Goal: Register for event/course

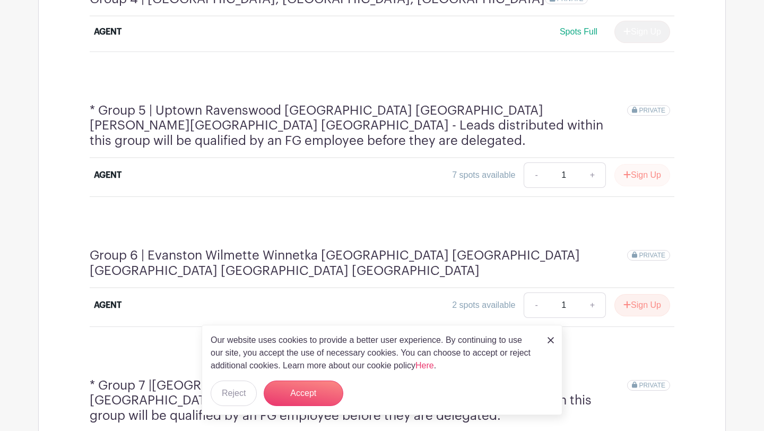
scroll to position [1145, 0]
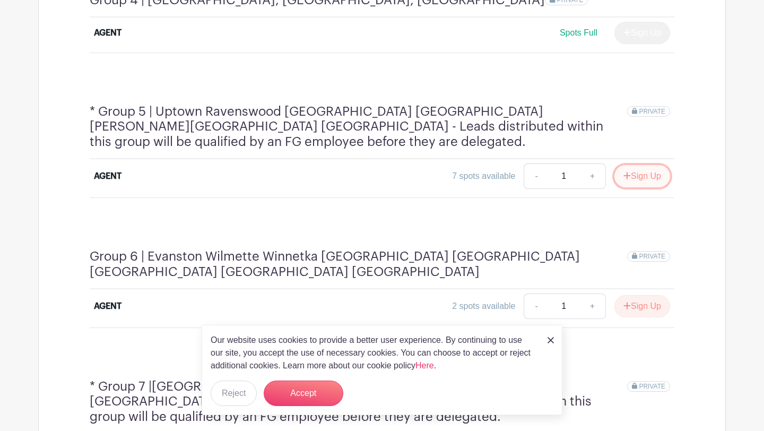
click at [639, 165] on button "Sign Up" at bounding box center [642, 176] width 56 height 22
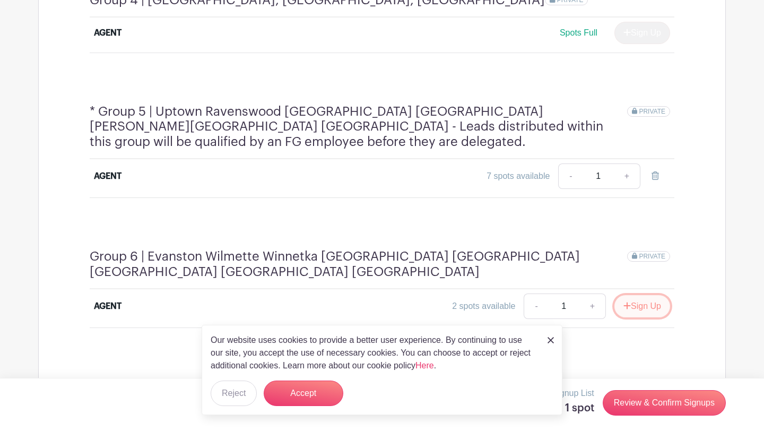
click at [640, 295] on button "Sign Up" at bounding box center [642, 306] width 56 height 22
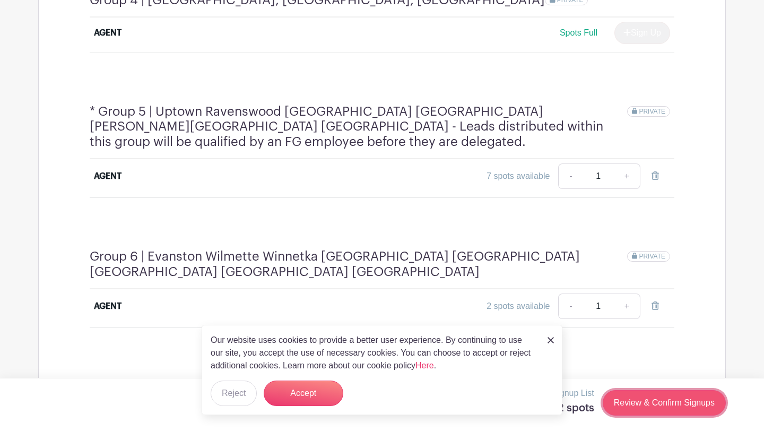
click at [653, 406] on link "Review & Confirm Signups" at bounding box center [663, 402] width 123 height 25
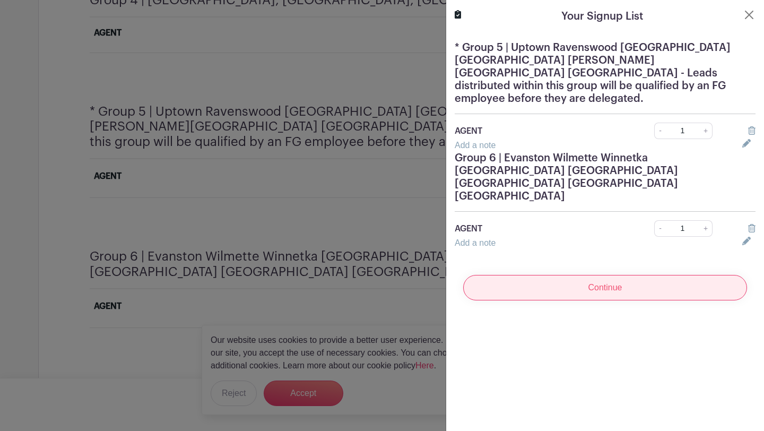
click at [640, 275] on input "Continue" at bounding box center [605, 287] width 284 height 25
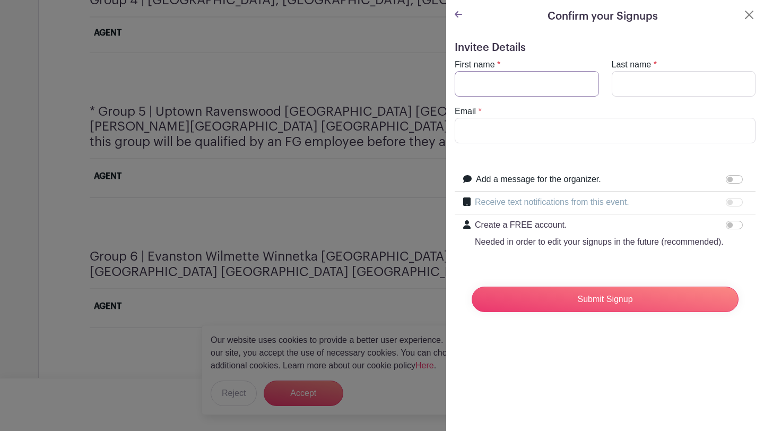
click at [561, 73] on input "First name" at bounding box center [527, 83] width 144 height 25
type input "[PERSON_NAME]"
type input "[PERSON_NAME][EMAIL_ADDRESS][DOMAIN_NAME]"
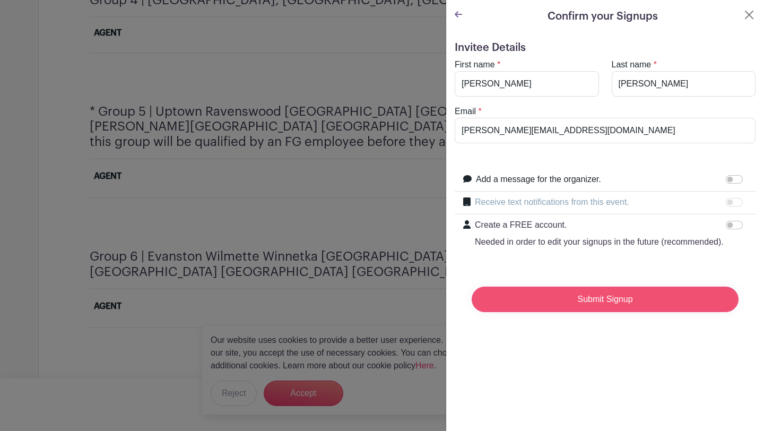
click at [582, 301] on input "Submit Signup" at bounding box center [604, 298] width 267 height 25
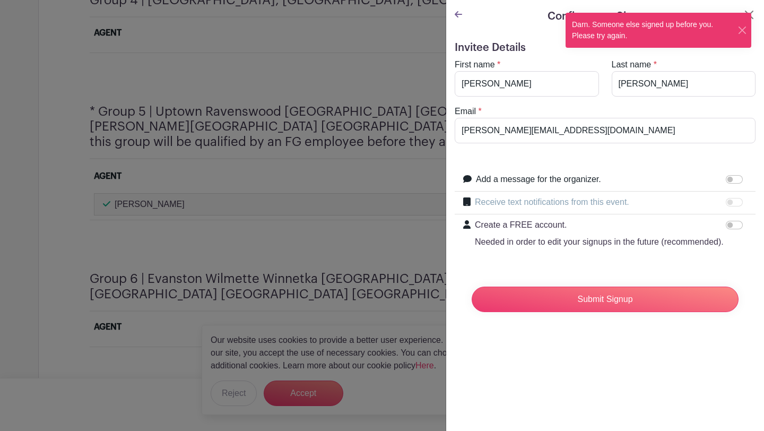
click at [462, 11] on div "Confirm your Signups" at bounding box center [605, 16] width 301 height 16
click at [455, 13] on icon at bounding box center [458, 14] width 7 height 8
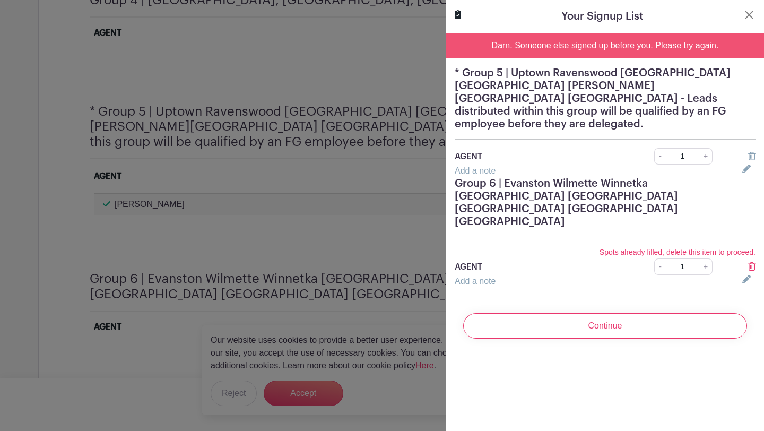
click at [750, 262] on icon at bounding box center [751, 266] width 7 height 8
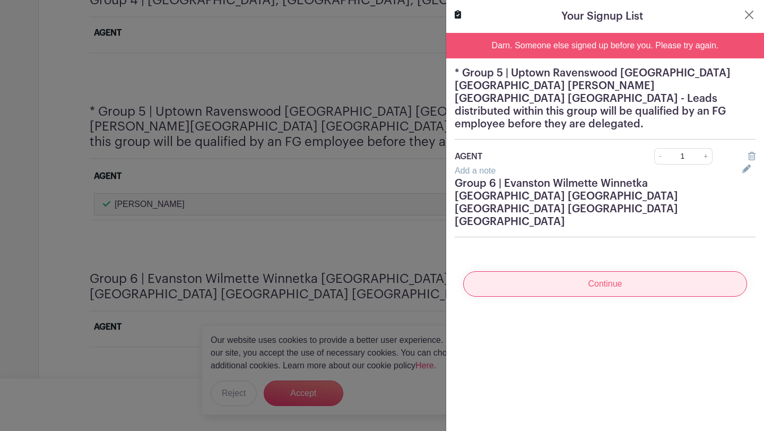
click at [692, 271] on input "Continue" at bounding box center [605, 283] width 284 height 25
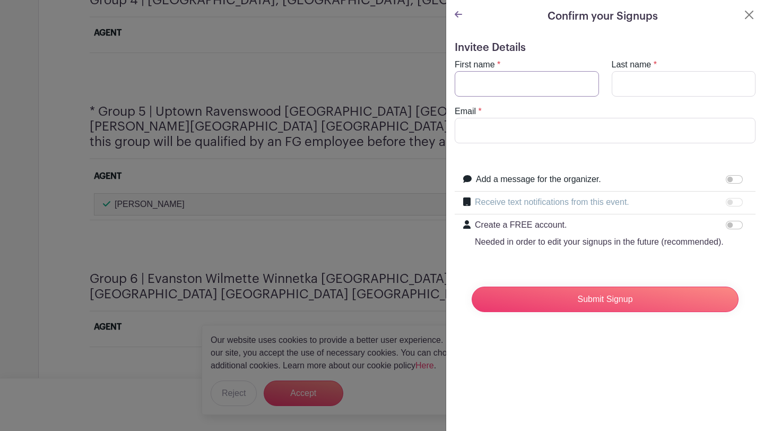
click at [558, 72] on input "First name" at bounding box center [527, 83] width 144 height 25
type input "[PERSON_NAME]"
type input "[PERSON_NAME][EMAIL_ADDRESS][DOMAIN_NAME]"
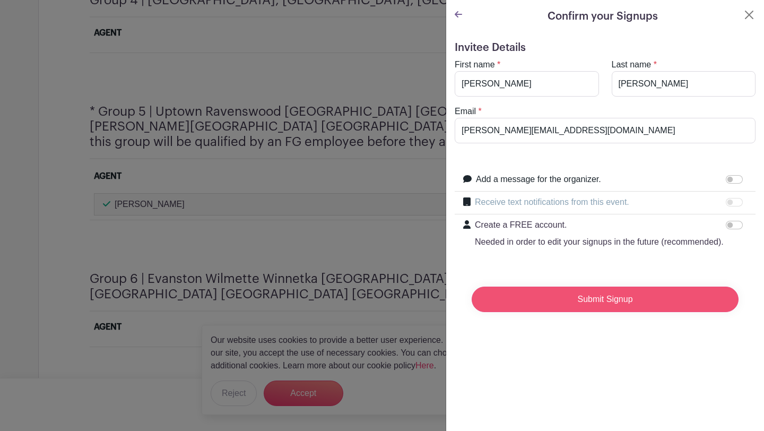
click at [565, 295] on input "Submit Signup" at bounding box center [604, 298] width 267 height 25
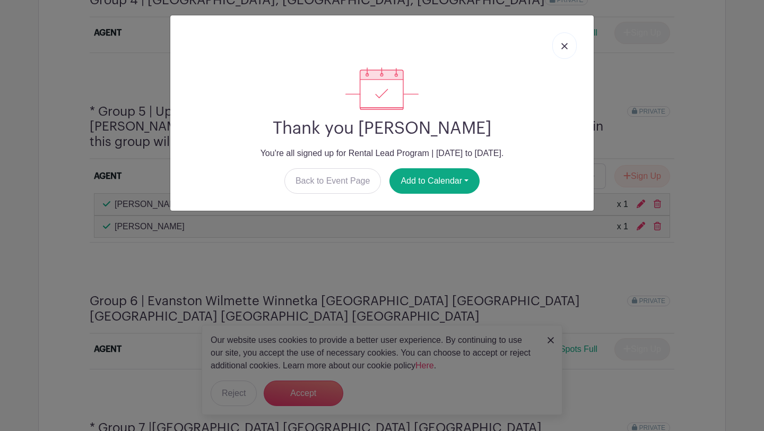
click at [563, 51] on link at bounding box center [564, 45] width 24 height 27
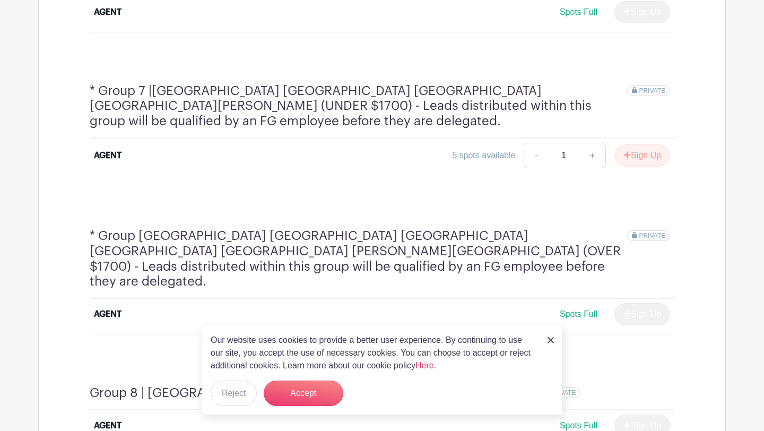
scroll to position [1482, 0]
click at [641, 144] on button "Sign Up" at bounding box center [642, 155] width 56 height 22
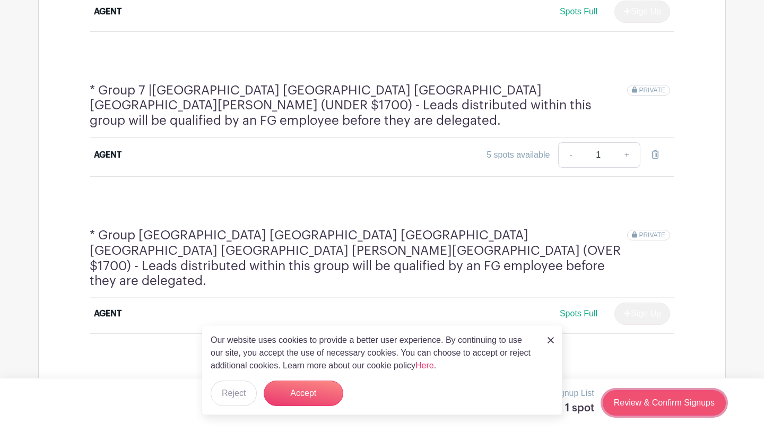
click at [630, 404] on link "Review & Confirm Signups" at bounding box center [663, 402] width 123 height 25
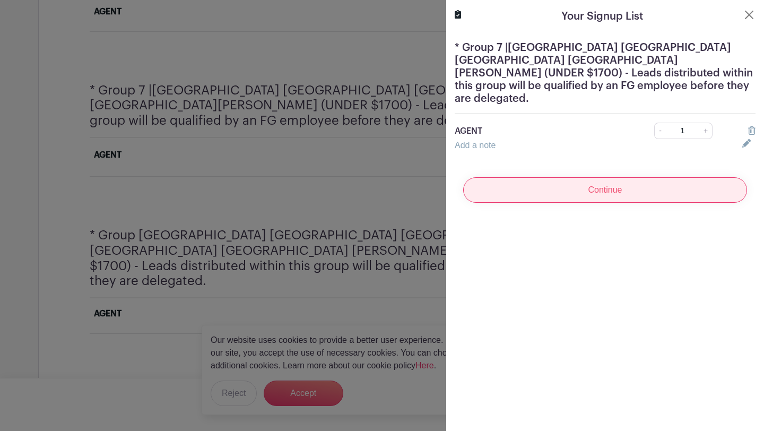
click at [641, 177] on input "Continue" at bounding box center [605, 189] width 284 height 25
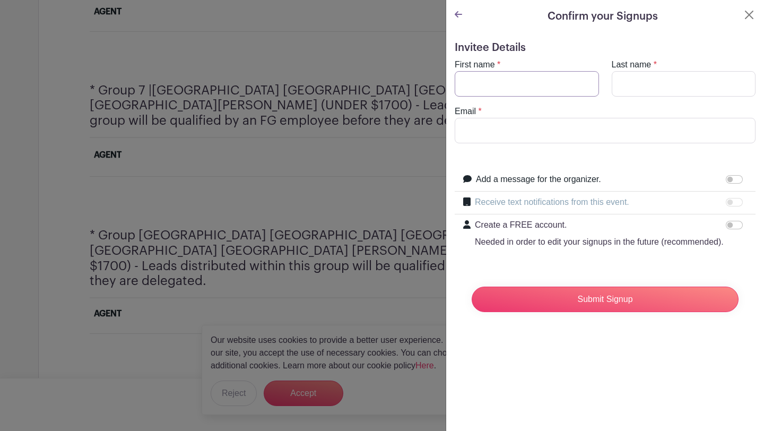
click at [569, 82] on input "First name" at bounding box center [527, 83] width 144 height 25
type input "[PERSON_NAME]"
type input "[PERSON_NAME][EMAIL_ADDRESS][DOMAIN_NAME]"
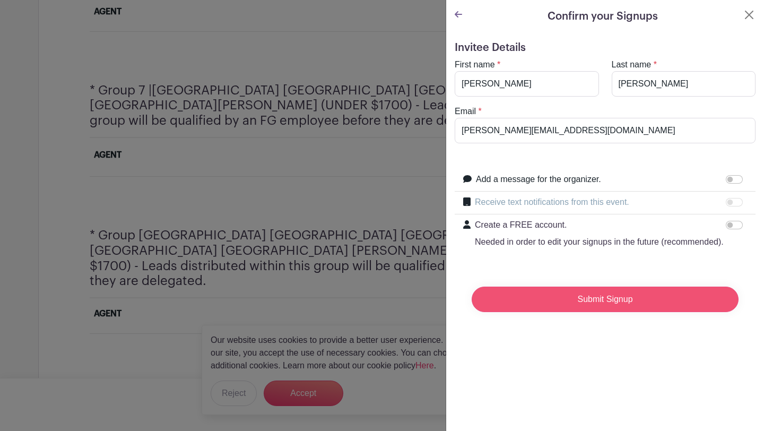
click at [573, 293] on input "Submit Signup" at bounding box center [604, 298] width 267 height 25
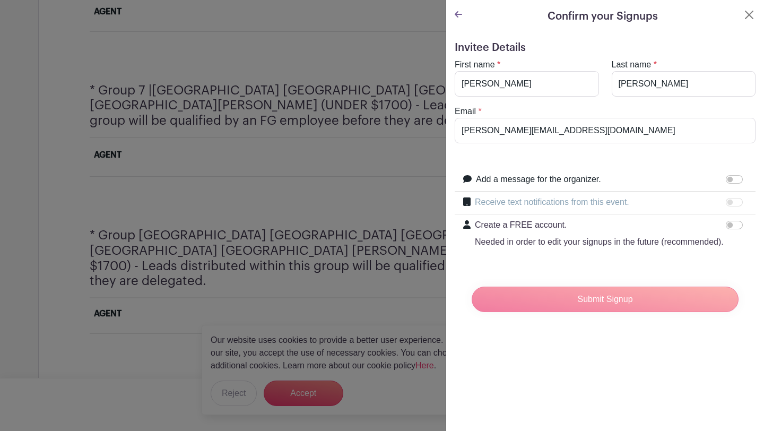
click at [585, 305] on div "Submit Signup" at bounding box center [605, 299] width 284 height 42
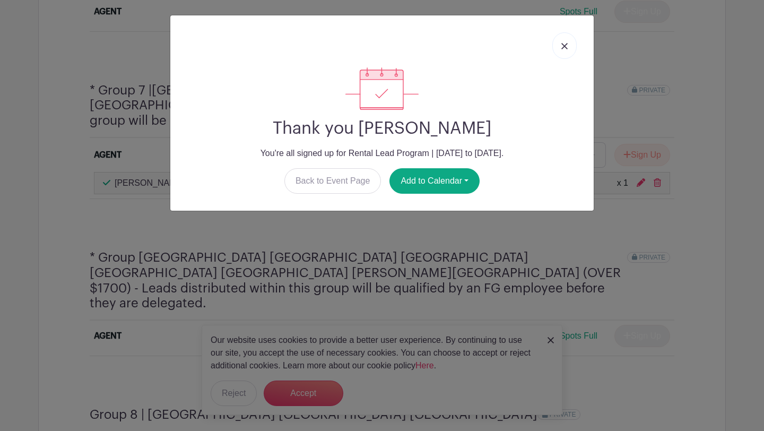
click at [567, 49] on link at bounding box center [564, 45] width 24 height 27
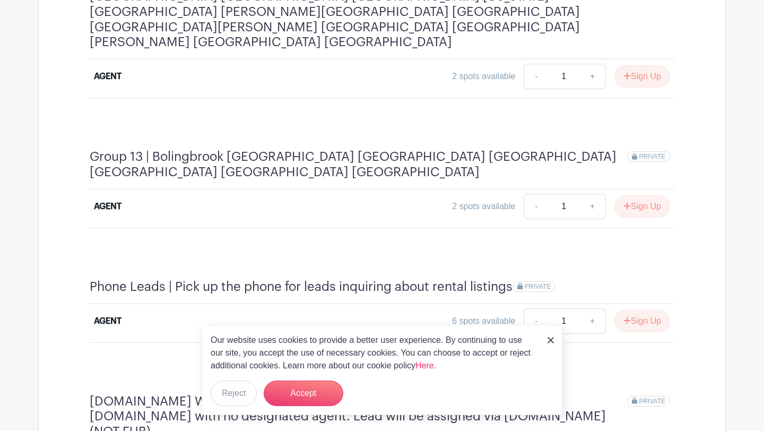
scroll to position [2462, 0]
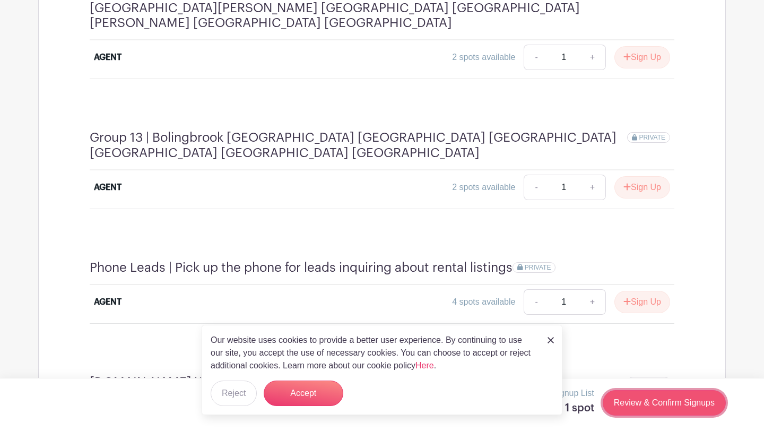
click at [638, 405] on link "Review & Confirm Signups" at bounding box center [663, 402] width 123 height 25
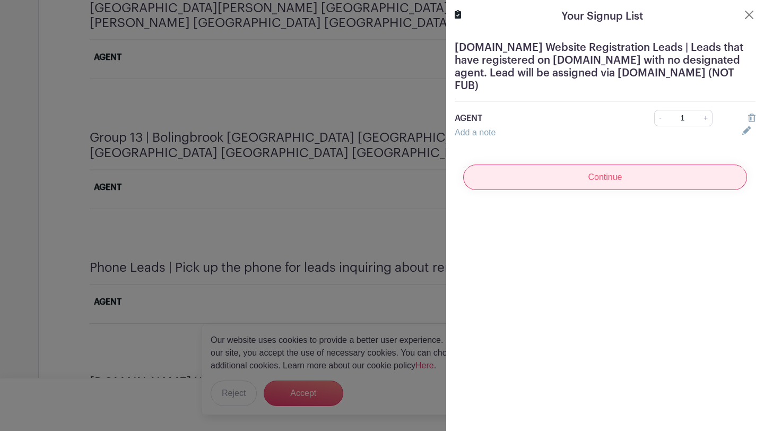
click at [653, 175] on input "Continue" at bounding box center [605, 176] width 284 height 25
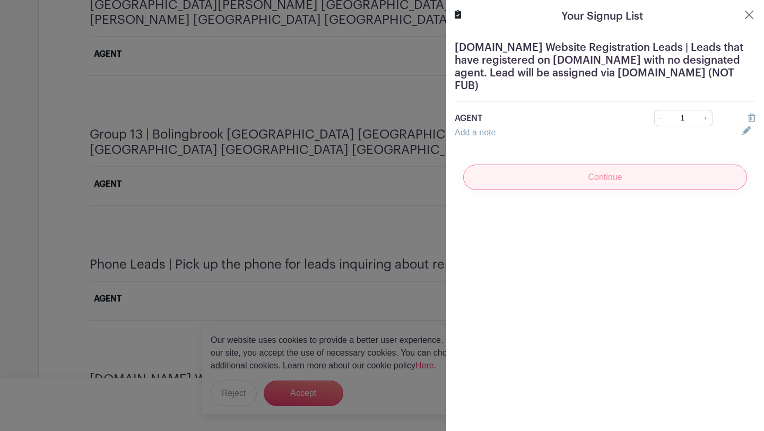
scroll to position [2459, 0]
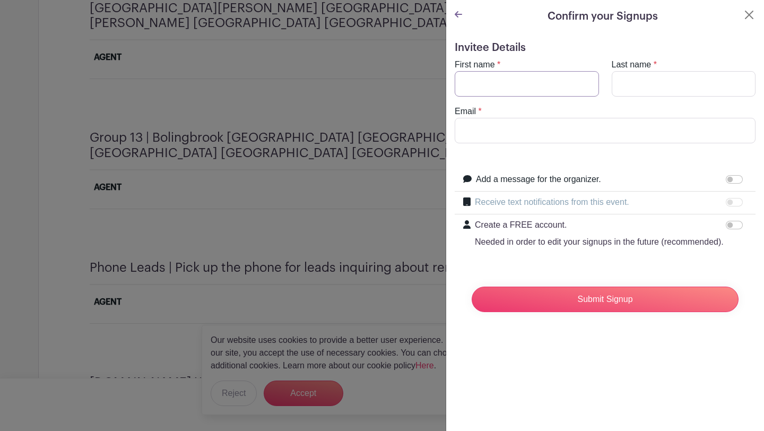
click at [562, 88] on input "First name" at bounding box center [527, 83] width 144 height 25
type input "[PERSON_NAME]"
type input "[PERSON_NAME][EMAIL_ADDRESS][DOMAIN_NAME]"
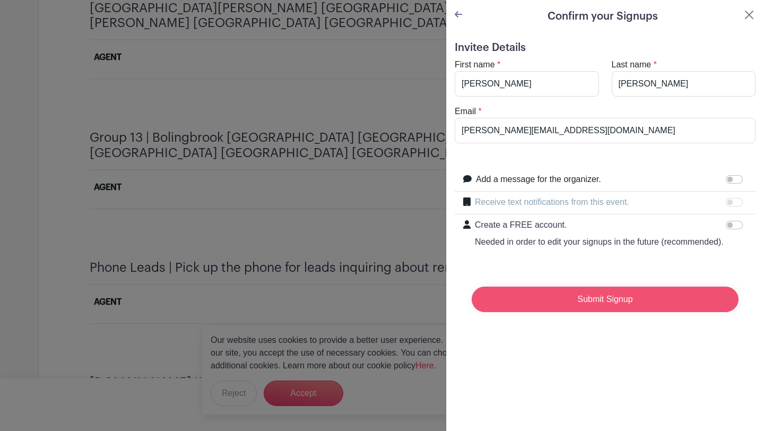
click at [565, 294] on input "Submit Signup" at bounding box center [604, 298] width 267 height 25
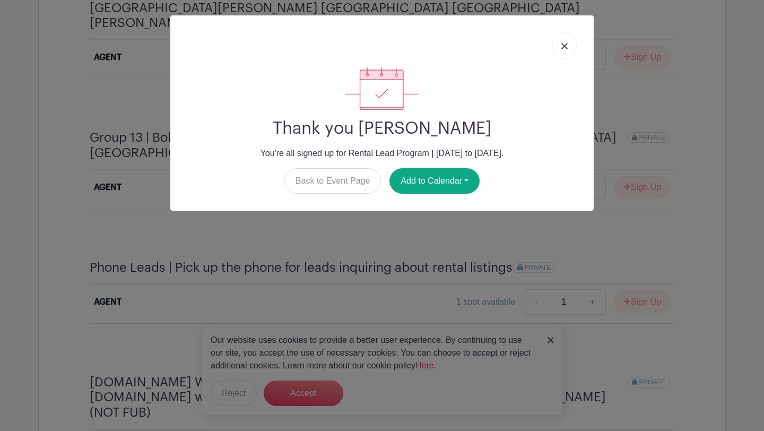
click at [565, 57] on link at bounding box center [564, 45] width 24 height 27
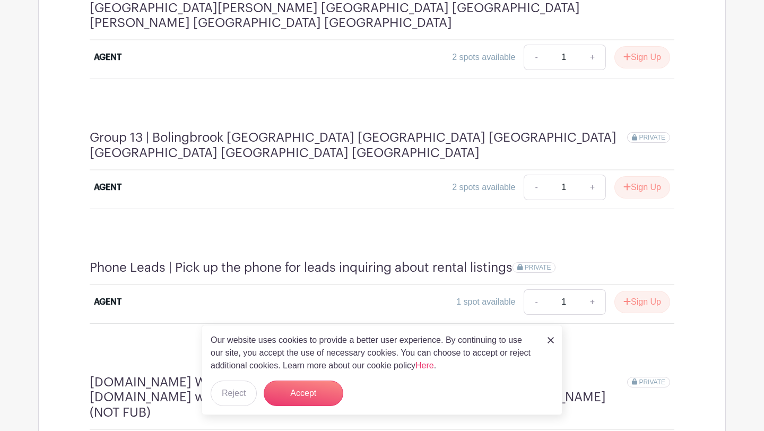
scroll to position [2482, 0]
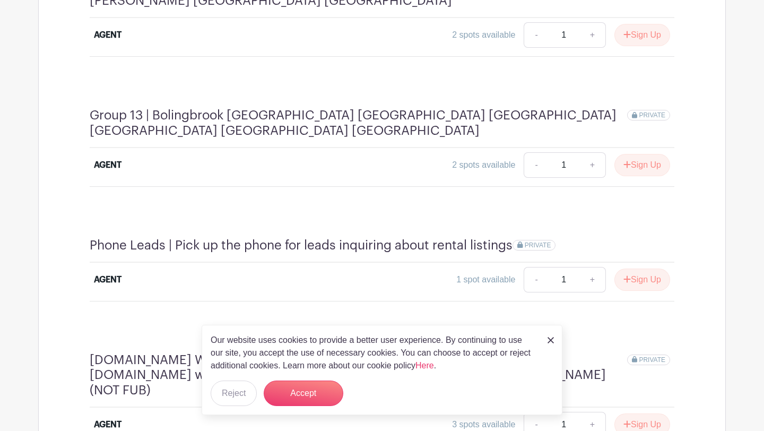
click at [552, 344] on link at bounding box center [550, 339] width 6 height 13
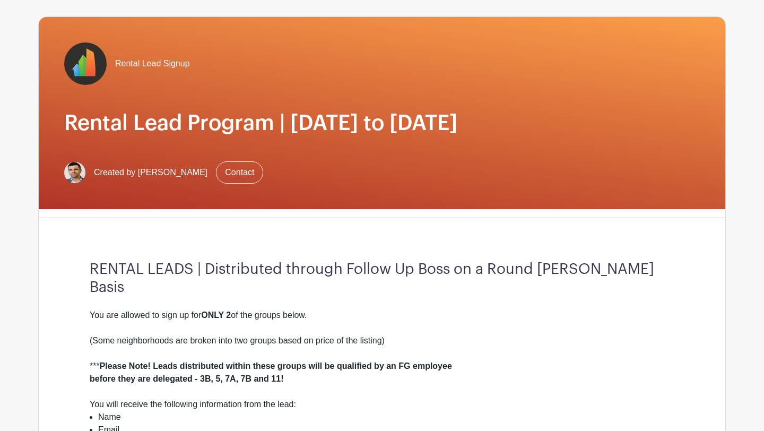
scroll to position [0, 0]
